Goal: Use online tool/utility: Use online tool/utility

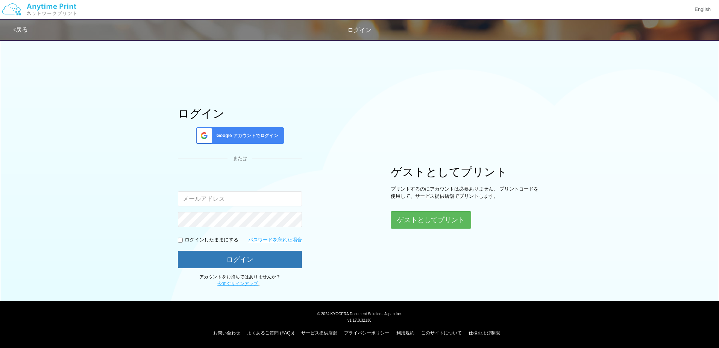
type input "[EMAIL_ADDRESS][DOMAIN_NAME]"
click at [243, 138] on span "Google アカウントでログイン" at bounding box center [245, 135] width 65 height 6
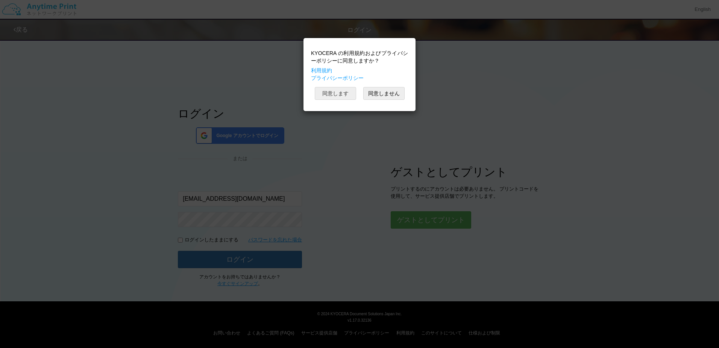
click at [325, 96] on button "同意します" at bounding box center [335, 93] width 41 height 13
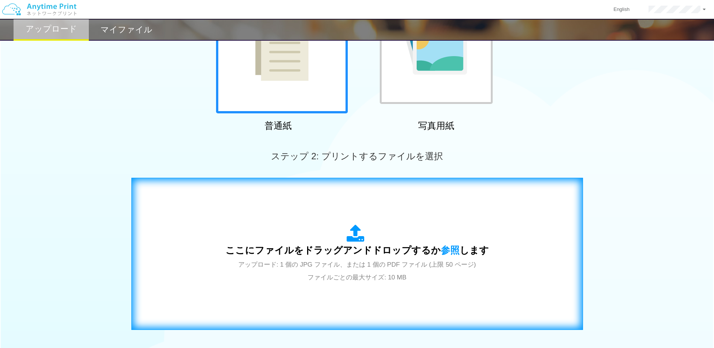
scroll to position [113, 0]
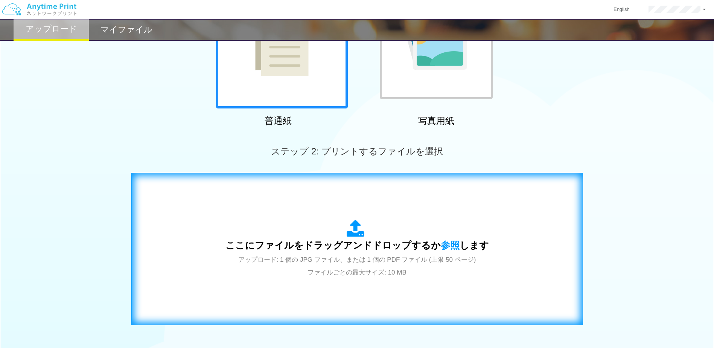
click at [313, 234] on div "ここにファイルをドラッグアンドドロップするか 参照 します アップロード: 1 個の JPG ファイル、または 1 個の PDF ファイル (上限 50 ペー…" at bounding box center [356, 248] width 263 height 59
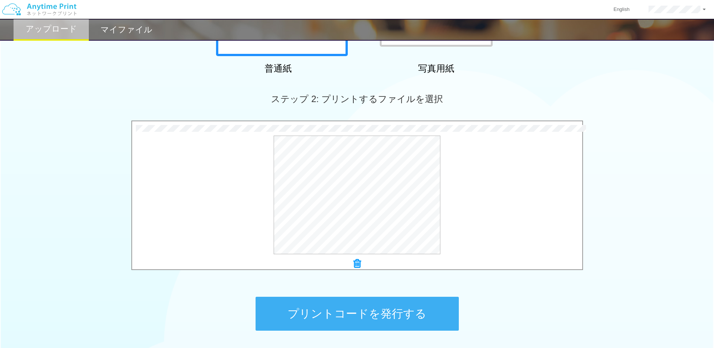
scroll to position [225, 0]
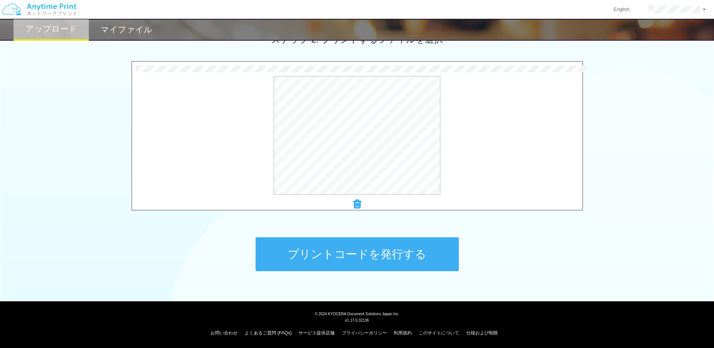
click at [380, 262] on button "プリントコードを発行する" at bounding box center [356, 254] width 203 height 34
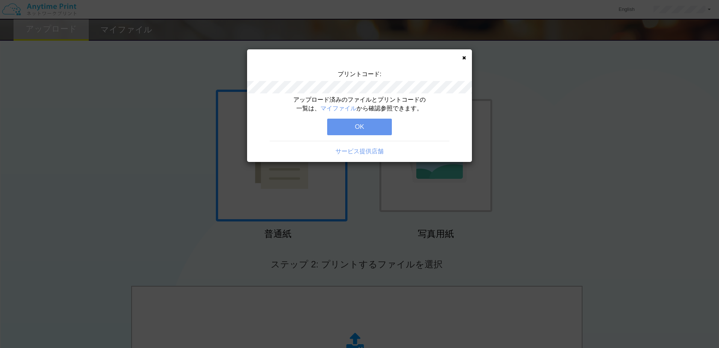
click at [372, 128] on button "OK" at bounding box center [359, 126] width 65 height 17
